Goal: Information Seeking & Learning: Learn about a topic

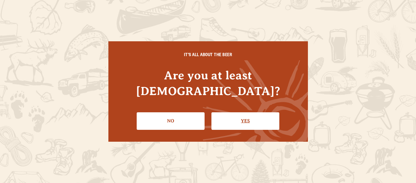
click at [246, 116] on link "Yes" at bounding box center [245, 121] width 68 height 17
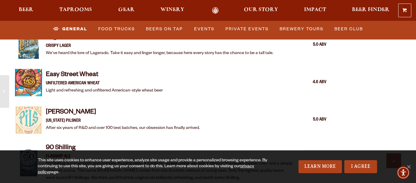
scroll to position [626, 0]
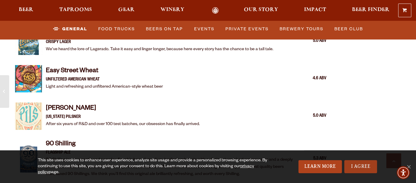
click at [359, 168] on link "I Agree" at bounding box center [360, 167] width 33 height 13
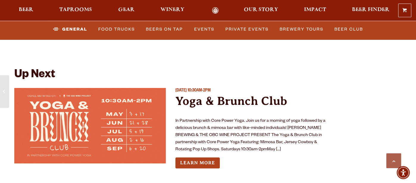
scroll to position [2777, 0]
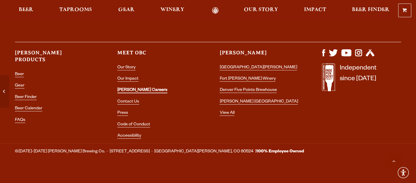
click at [137, 88] on link "[PERSON_NAME] Careers" at bounding box center [142, 90] width 50 height 5
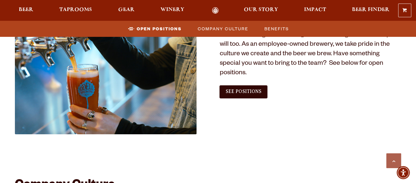
scroll to position [375, 0]
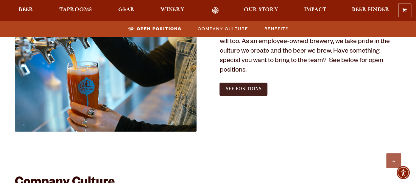
click at [261, 83] on link "See Positions" at bounding box center [243, 89] width 48 height 13
